Goal: Check status: Check status

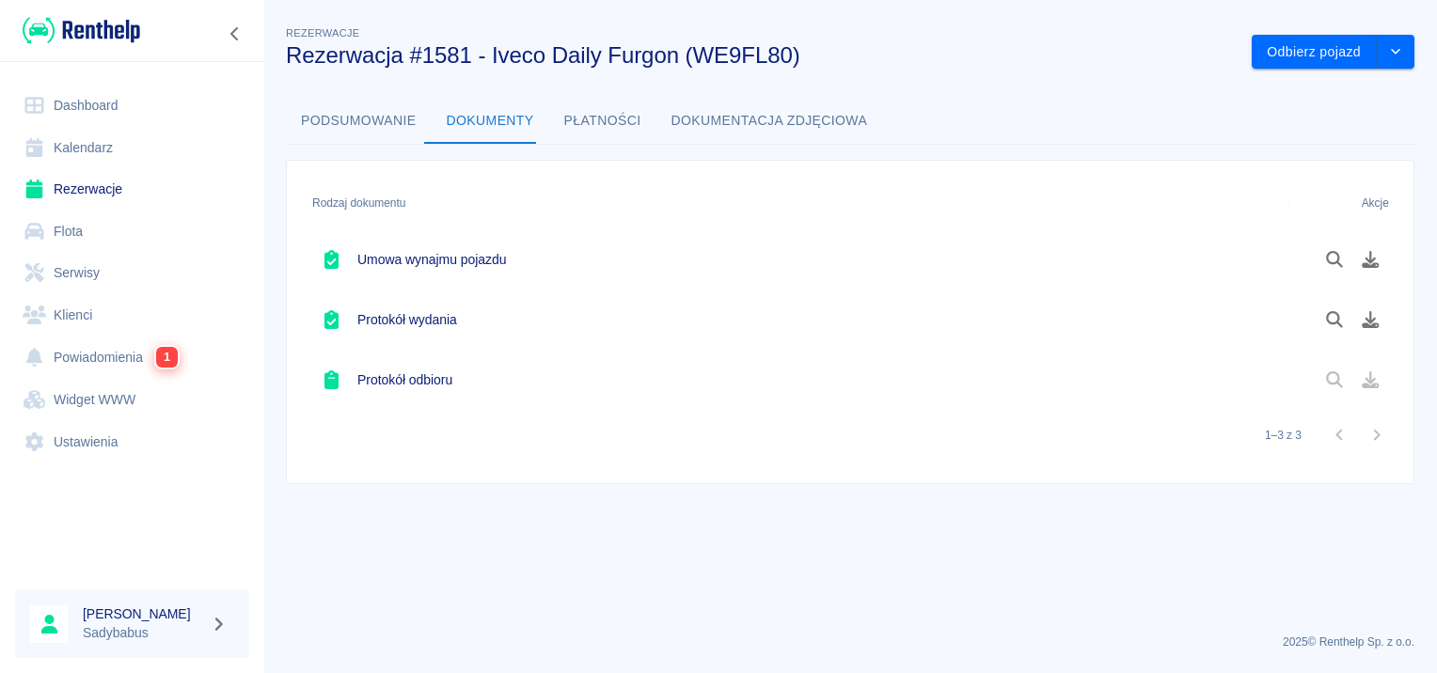
click at [107, 188] on link "Rezerwacje" at bounding box center [132, 189] width 234 height 42
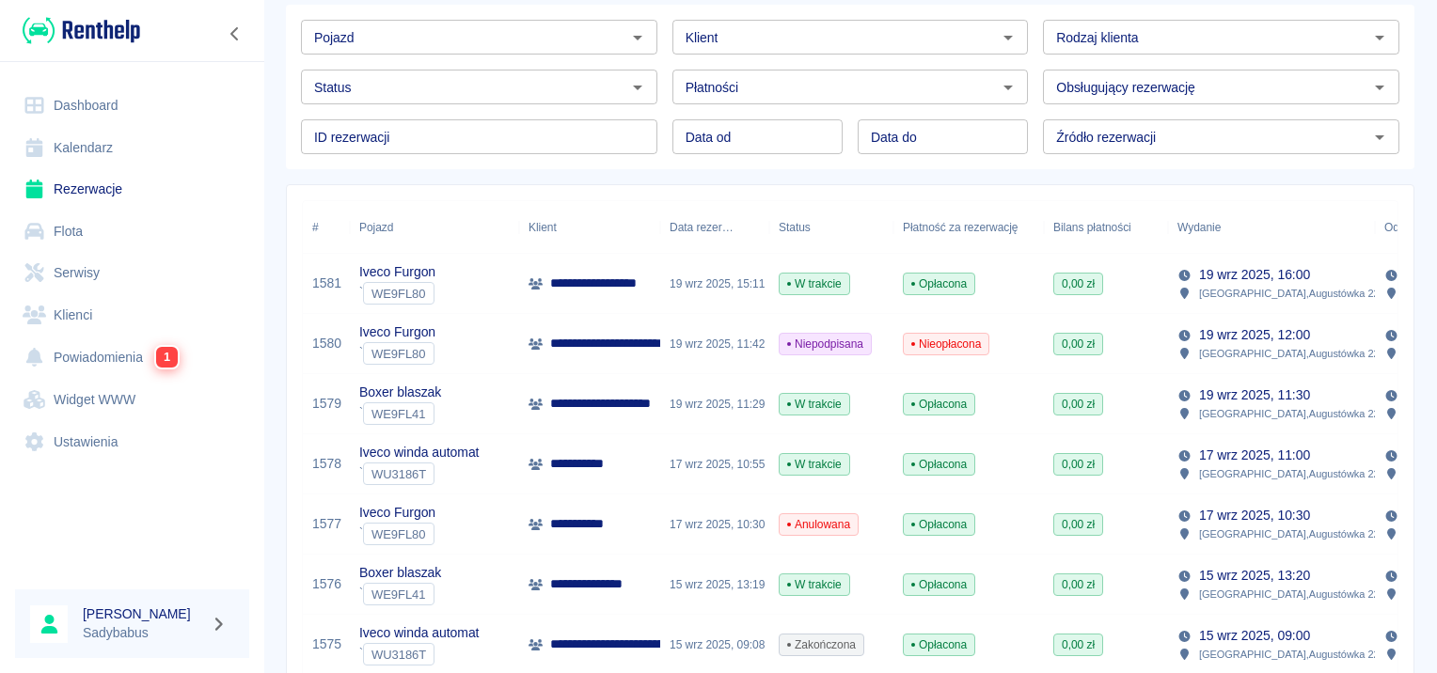
scroll to position [188, 0]
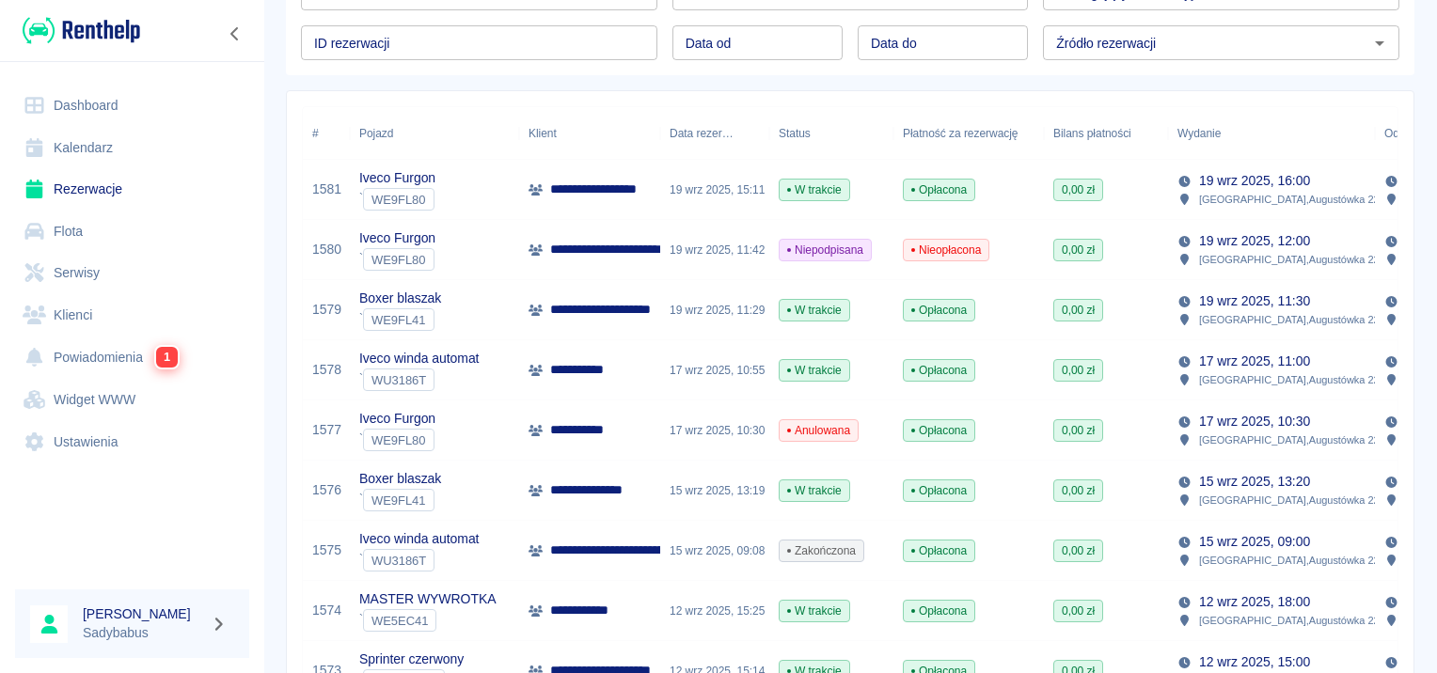
click at [634, 315] on p "**********" at bounding box center [616, 310] width 132 height 20
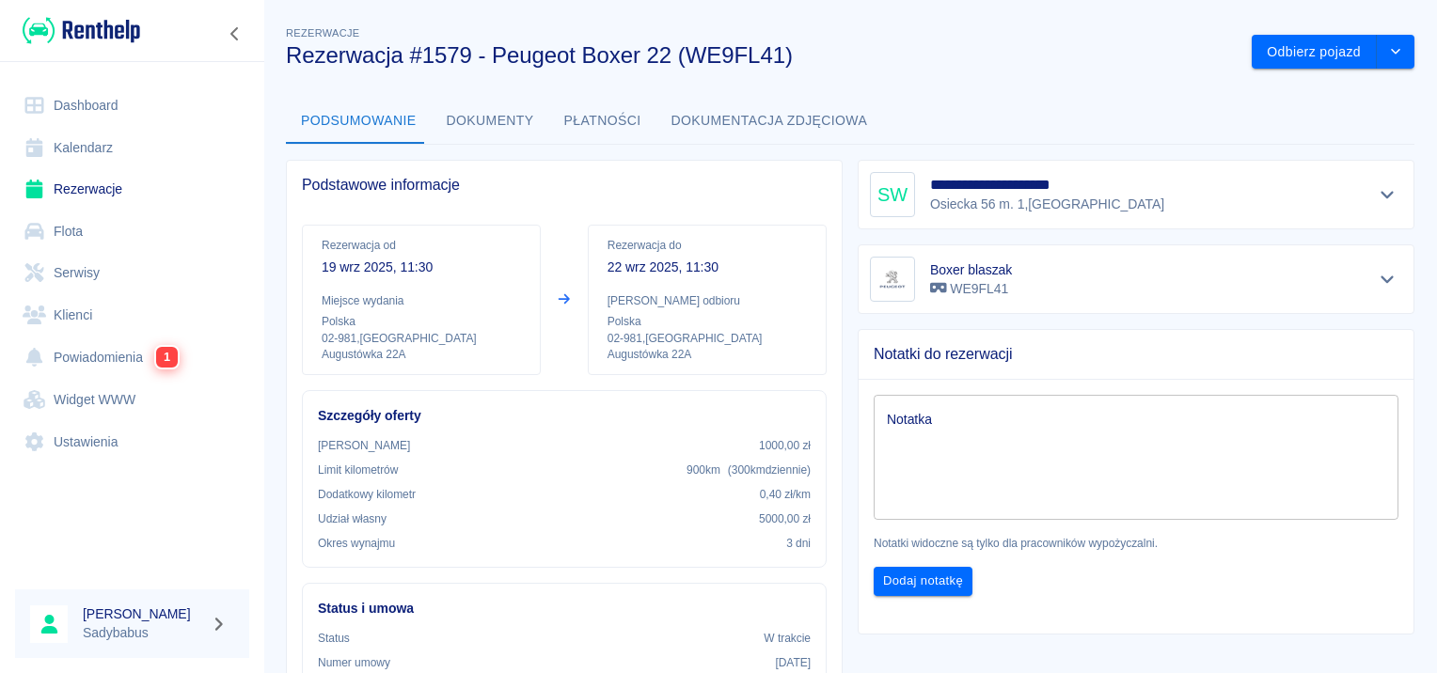
click at [113, 186] on link "Rezerwacje" at bounding box center [132, 189] width 234 height 42
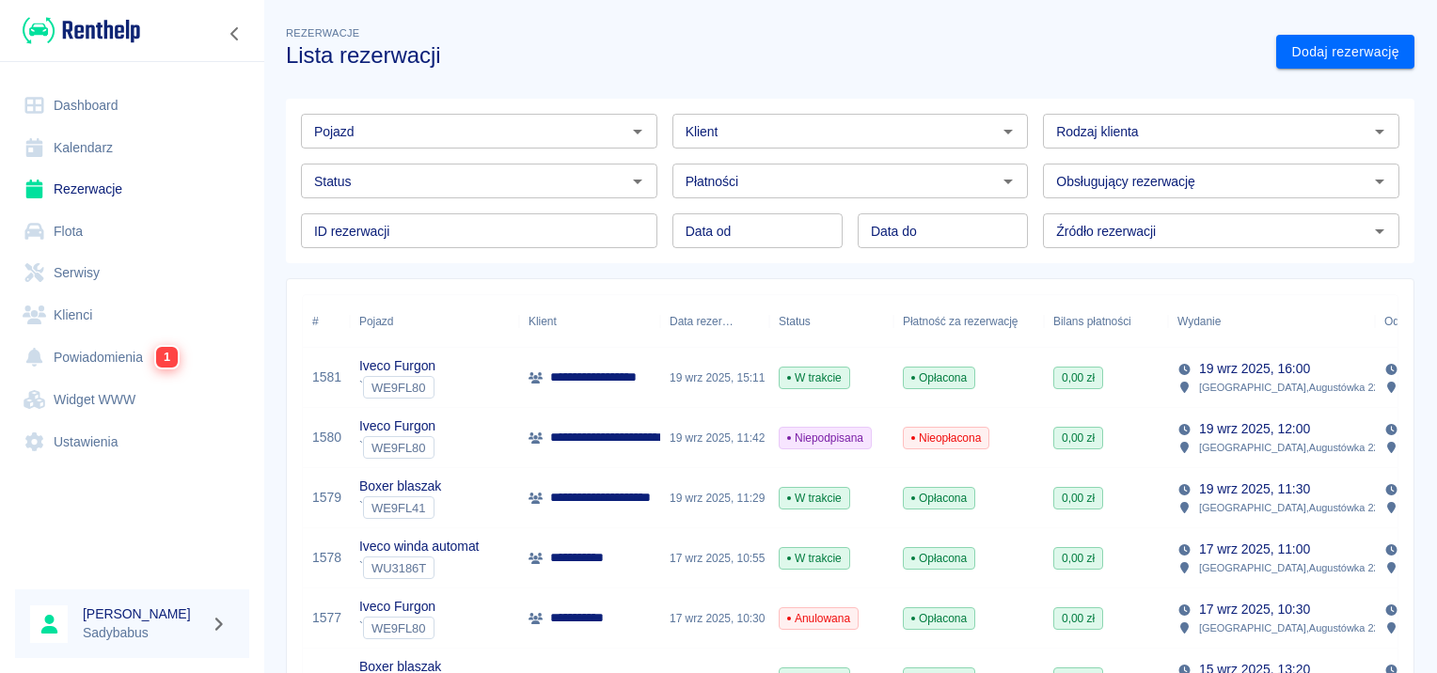
click at [392, 115] on div "Pojazd" at bounding box center [479, 131] width 356 height 35
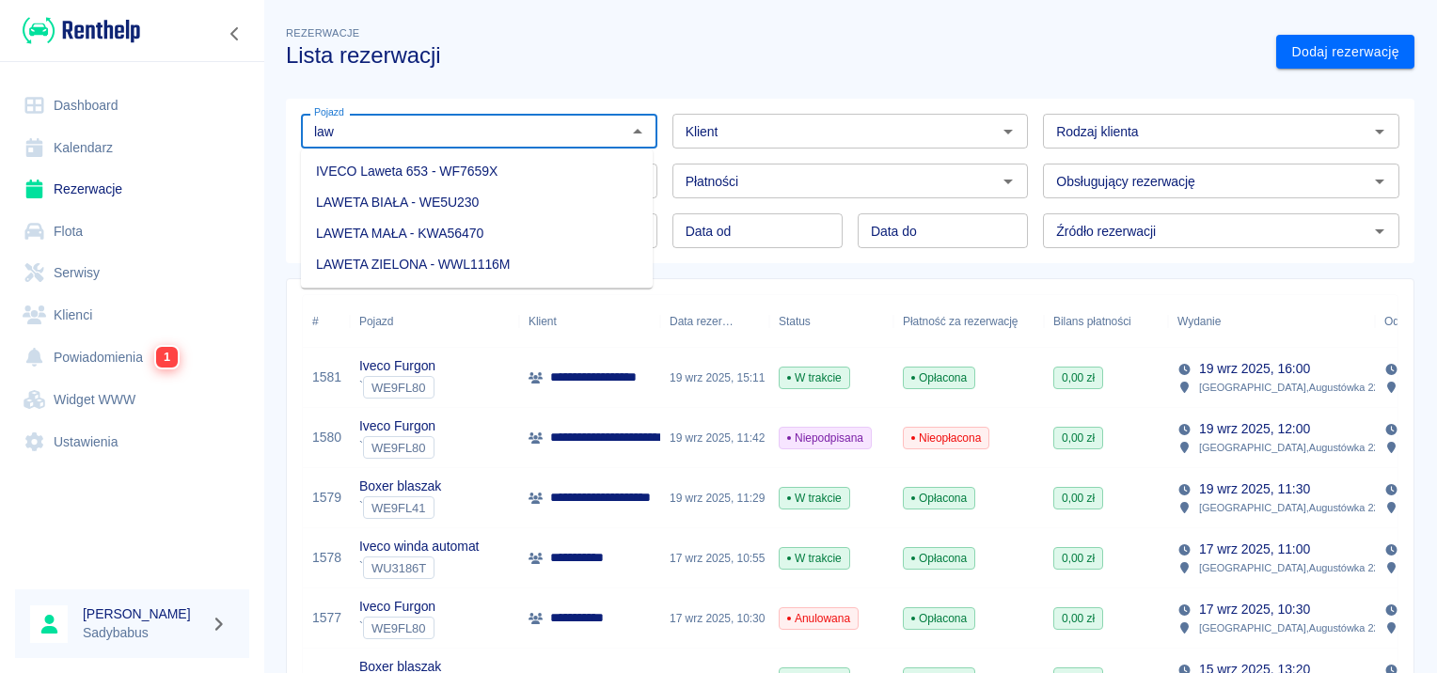
click at [445, 173] on li "IVECO Laweta 653 - WF7659X" at bounding box center [477, 171] width 352 height 31
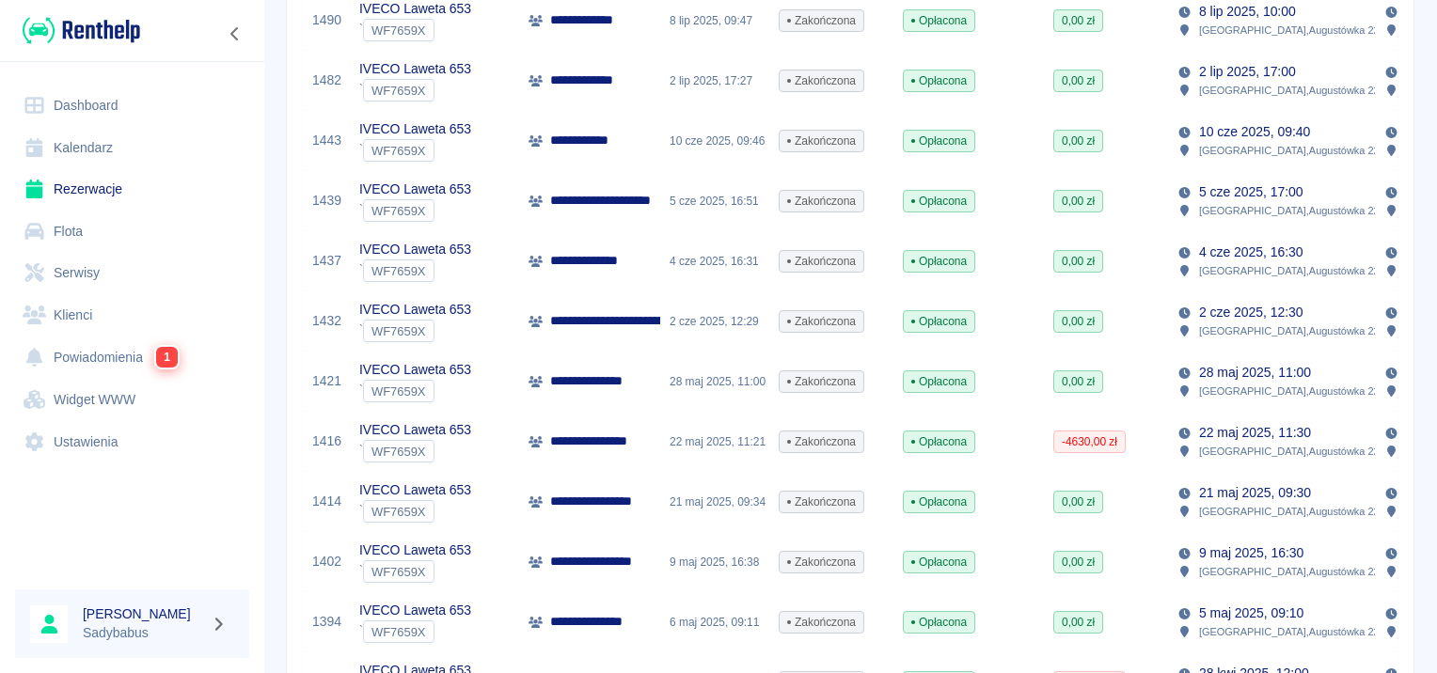
scroll to position [940, 0]
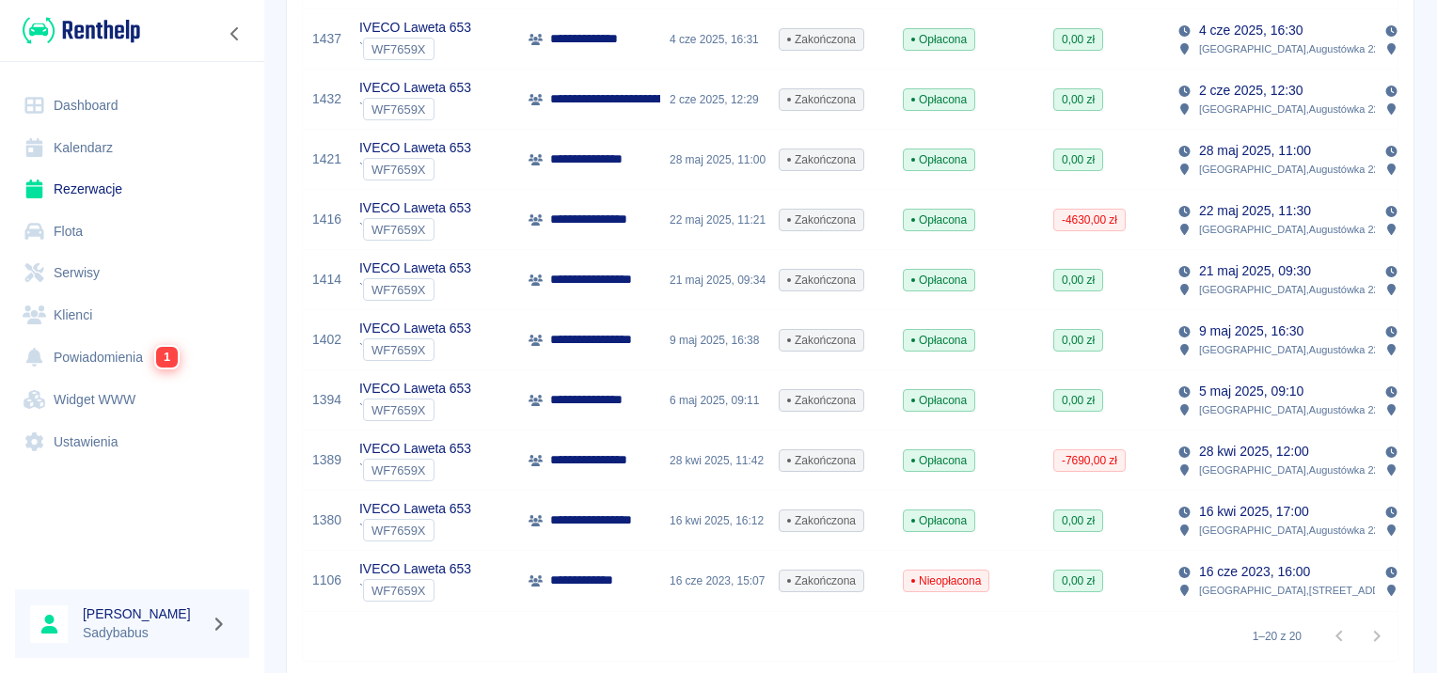
type input "IVECO Laweta 653 - WF7659X"
click at [609, 162] on p "**********" at bounding box center [598, 160] width 96 height 20
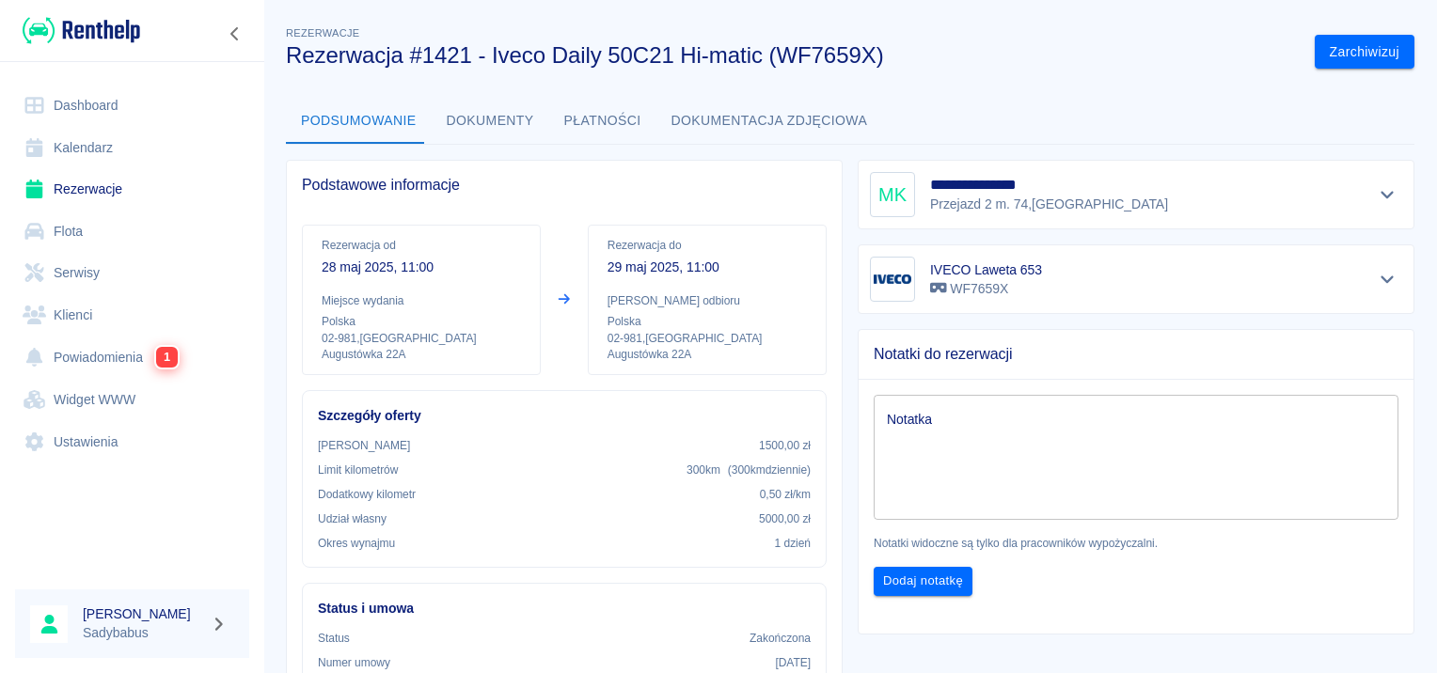
click at [1372, 199] on div at bounding box center [1387, 194] width 31 height 26
click at [1379, 187] on button "Pokaż szczegóły" at bounding box center [1387, 194] width 31 height 26
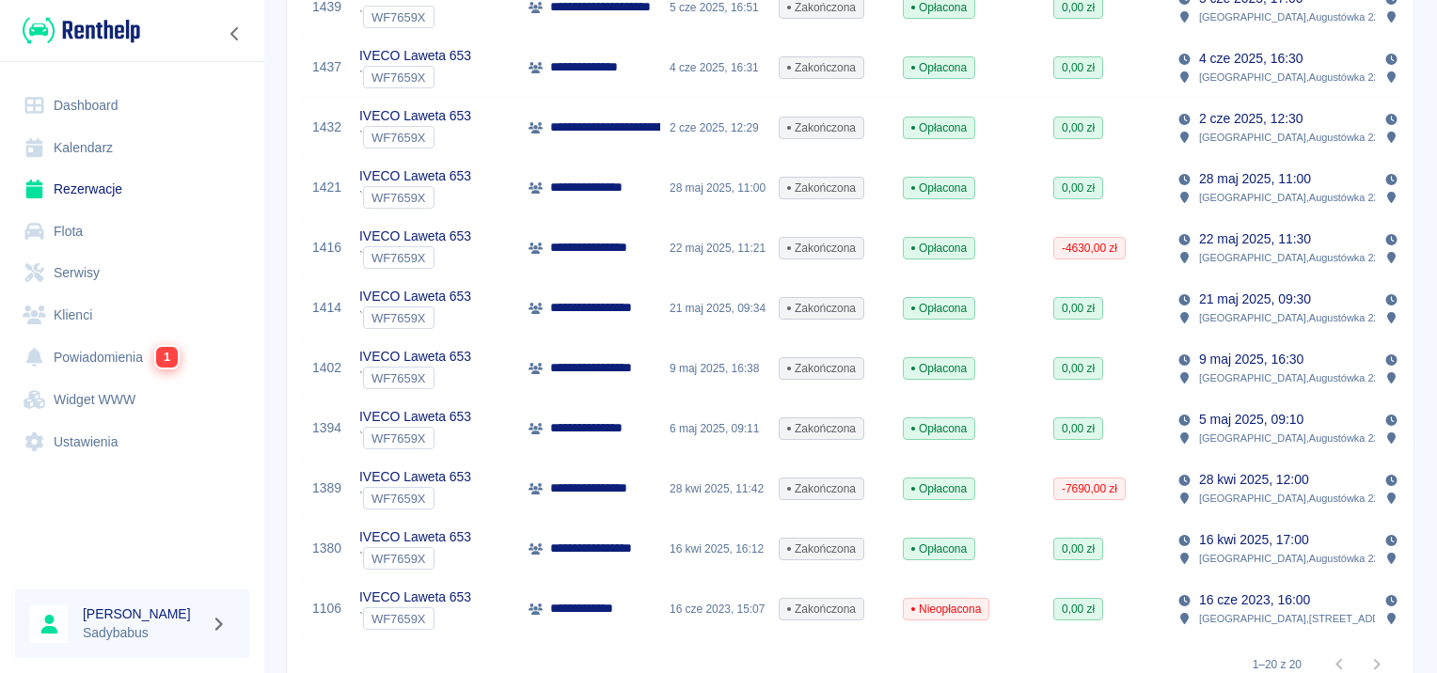
scroll to position [940, 0]
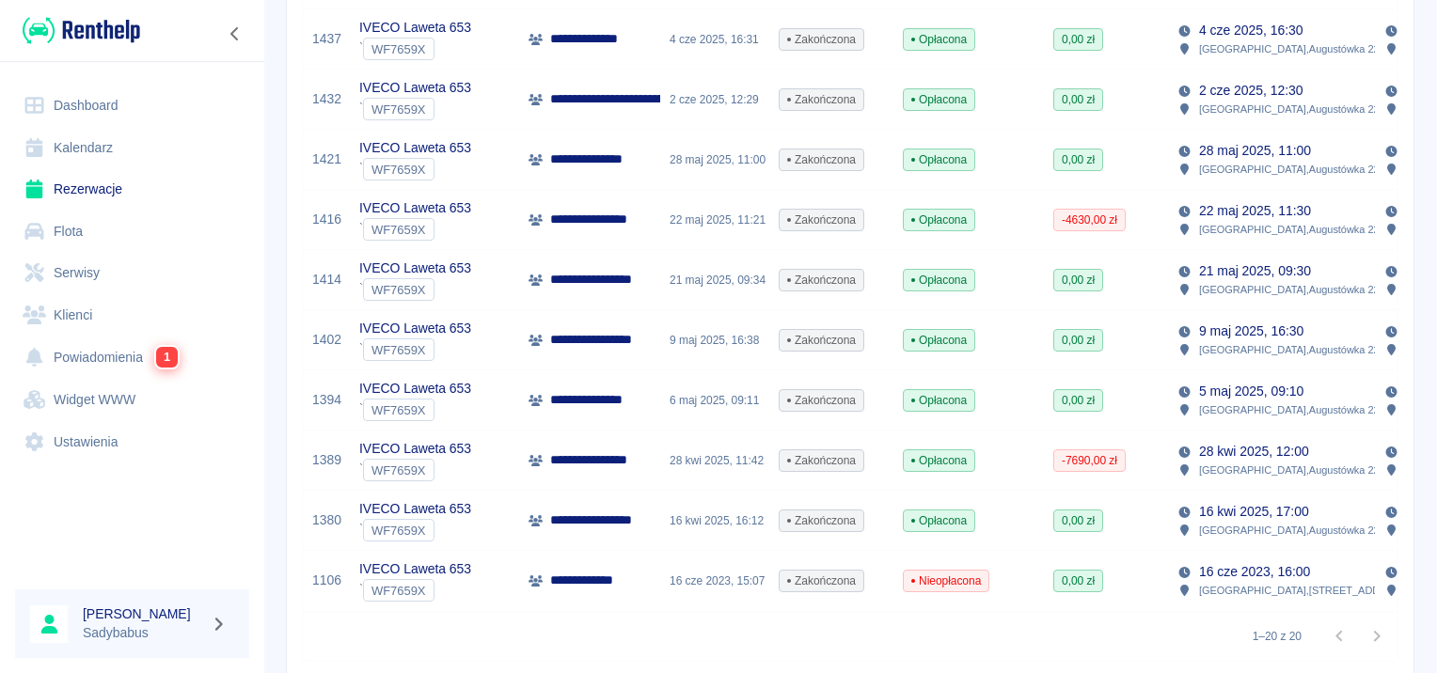
click at [605, 402] on p "**********" at bounding box center [600, 400] width 101 height 20
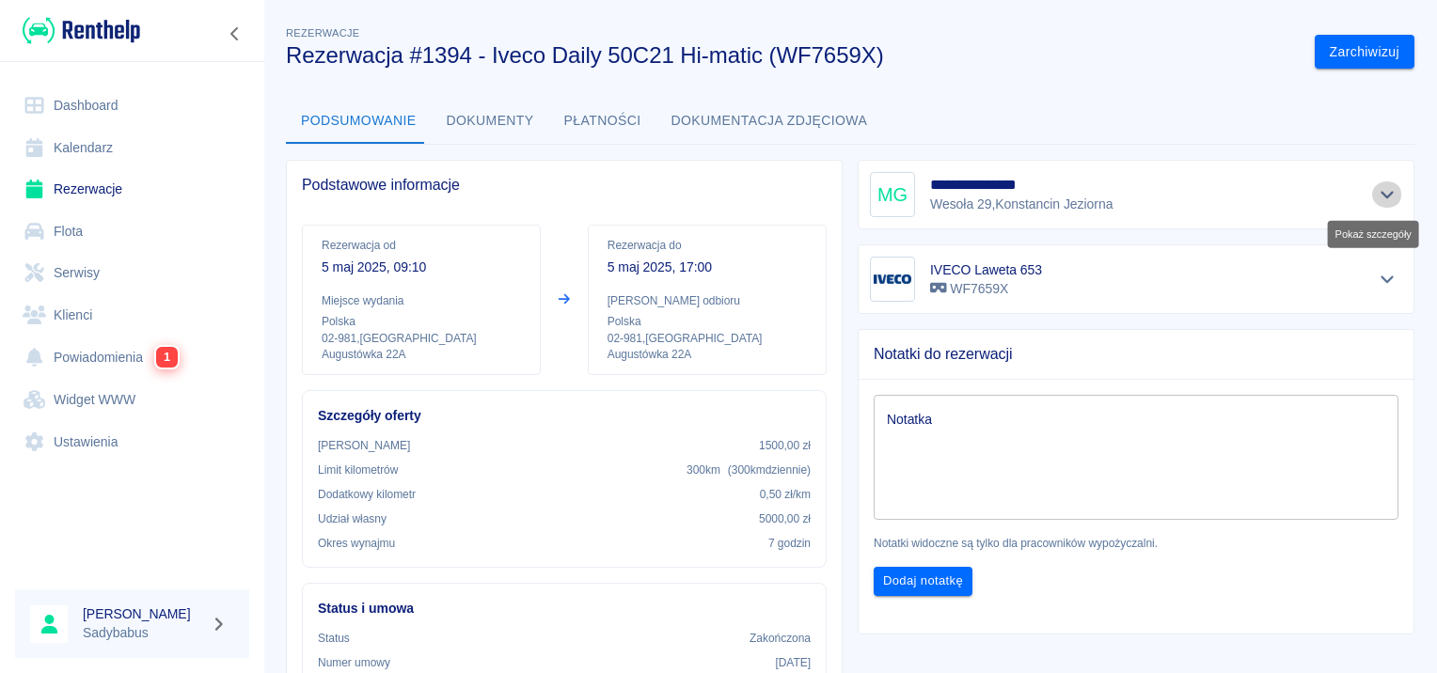
click at [1377, 192] on icon "Pokaż szczegóły" at bounding box center [1388, 194] width 22 height 17
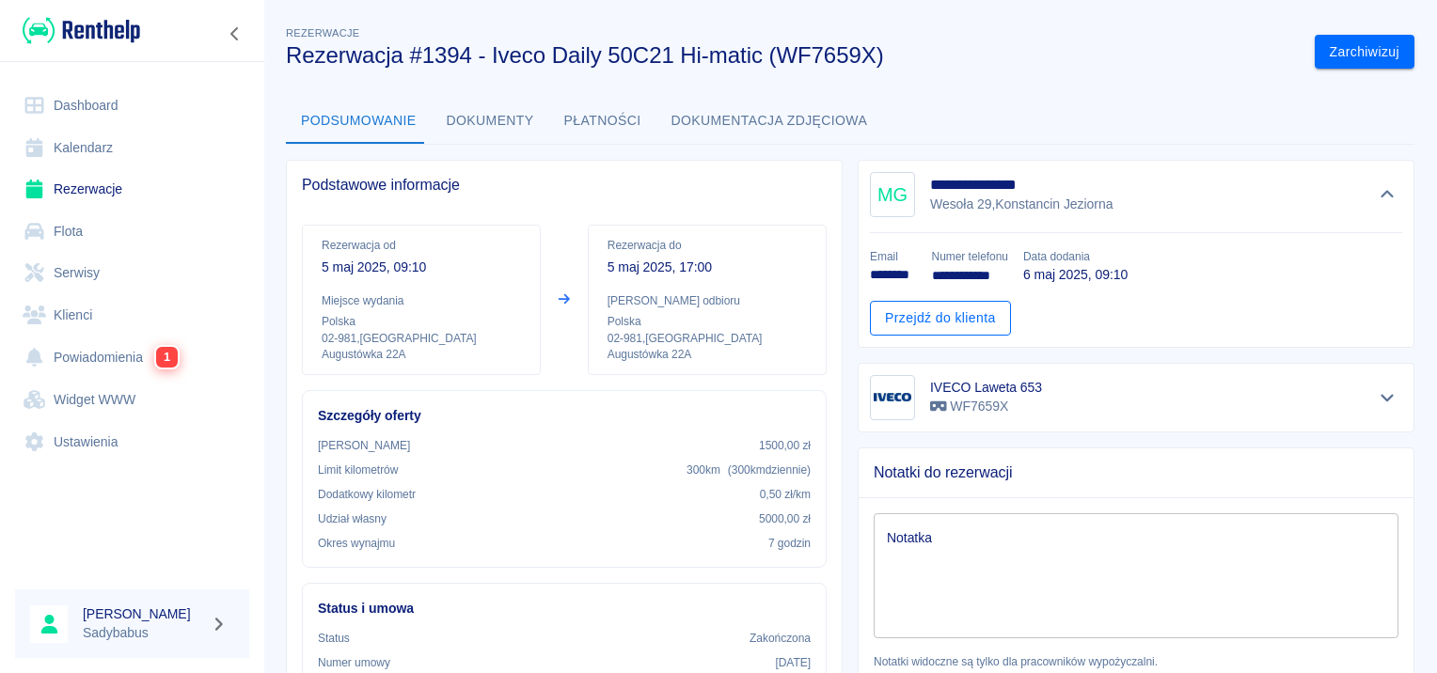
click at [937, 316] on link "Przejdź do klienta" at bounding box center [940, 318] width 141 height 35
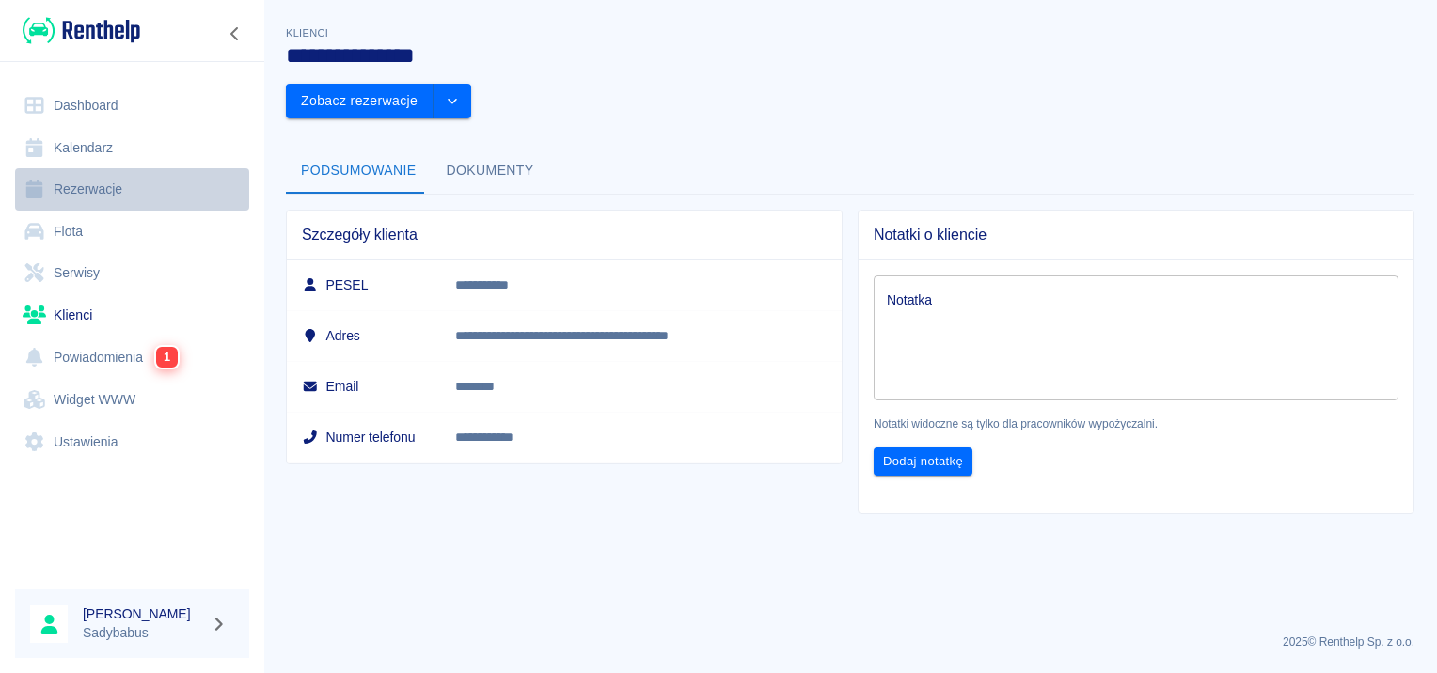
click at [53, 182] on link "Rezerwacje" at bounding box center [132, 189] width 234 height 42
